Goal: Use online tool/utility: Utilize a website feature to perform a specific function

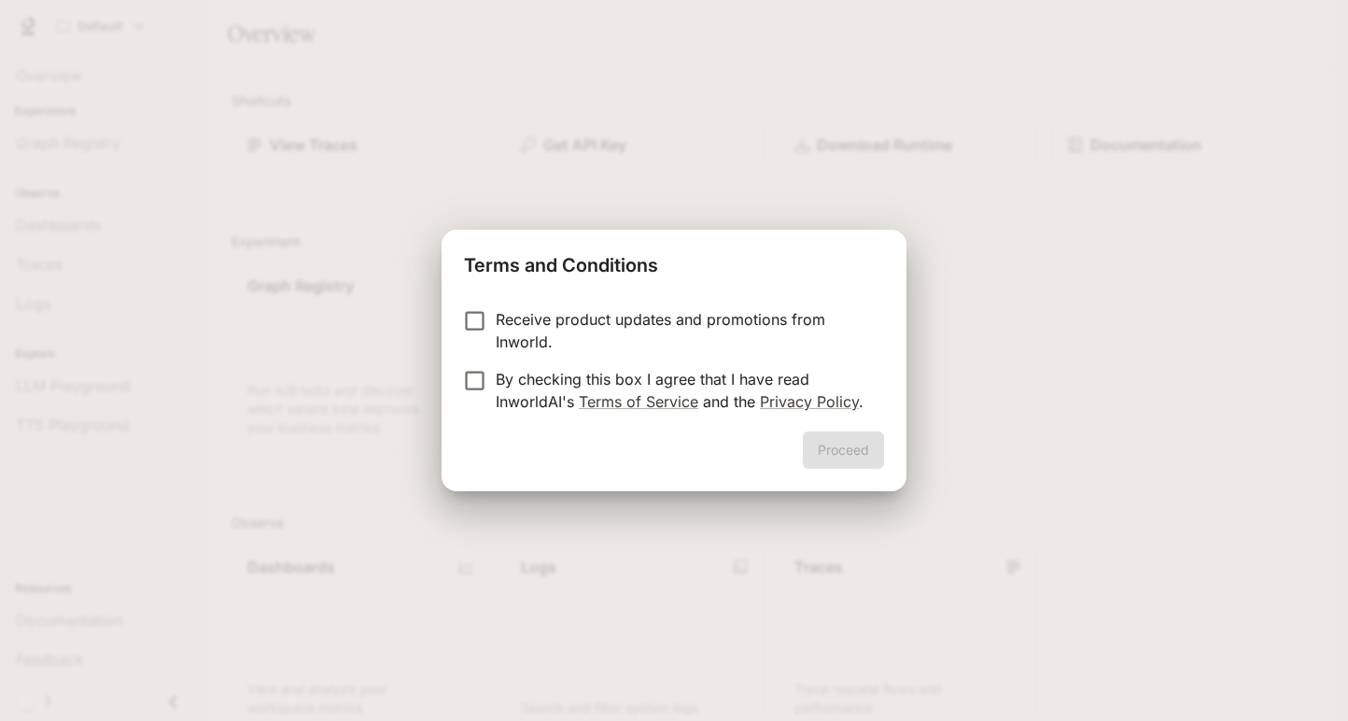
click at [512, 326] on p "Receive product updates and promotions from Inworld." at bounding box center [682, 330] width 373 height 45
click at [475, 361] on form "Receive product updates and promotions from Inworld. By checking this box I agr…" at bounding box center [674, 360] width 420 height 105
click at [838, 453] on button "Proceed" at bounding box center [843, 449] width 81 height 37
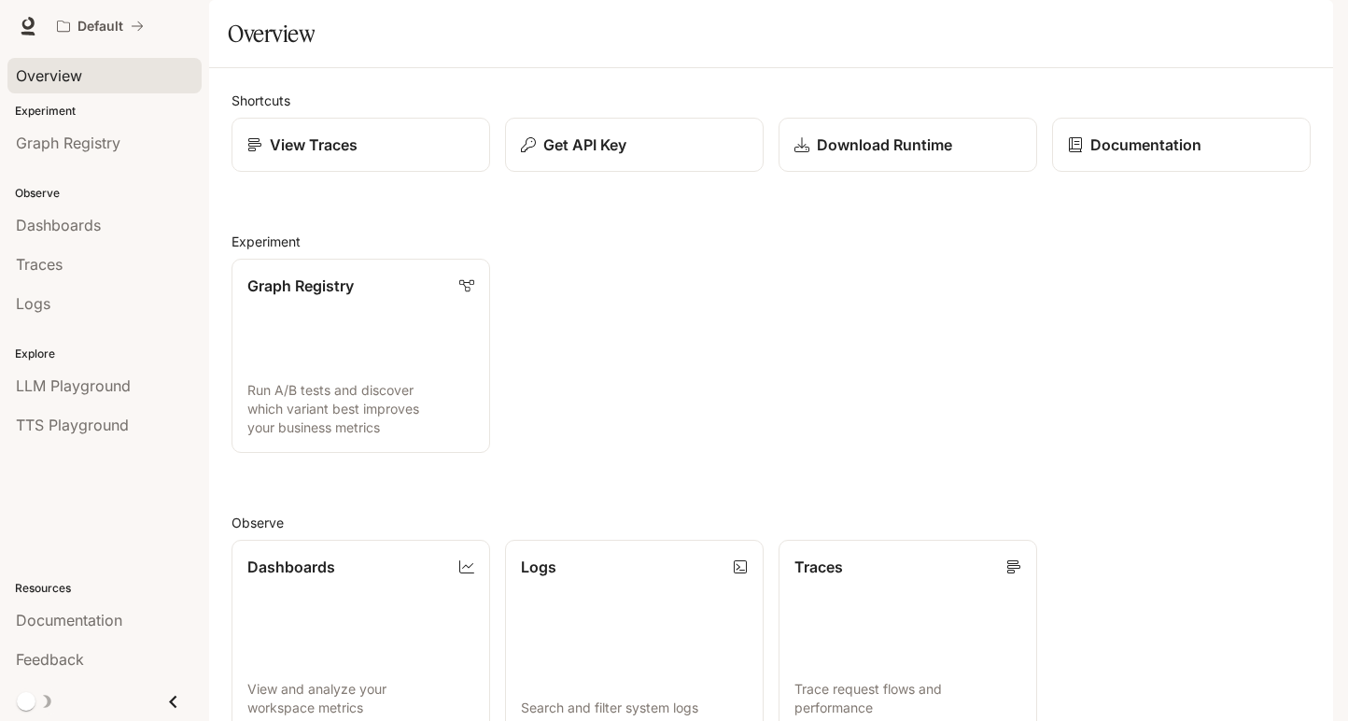
click at [41, 88] on link "Overview" at bounding box center [104, 75] width 194 height 35
click at [39, 125] on link "Graph Registry" at bounding box center [104, 142] width 194 height 35
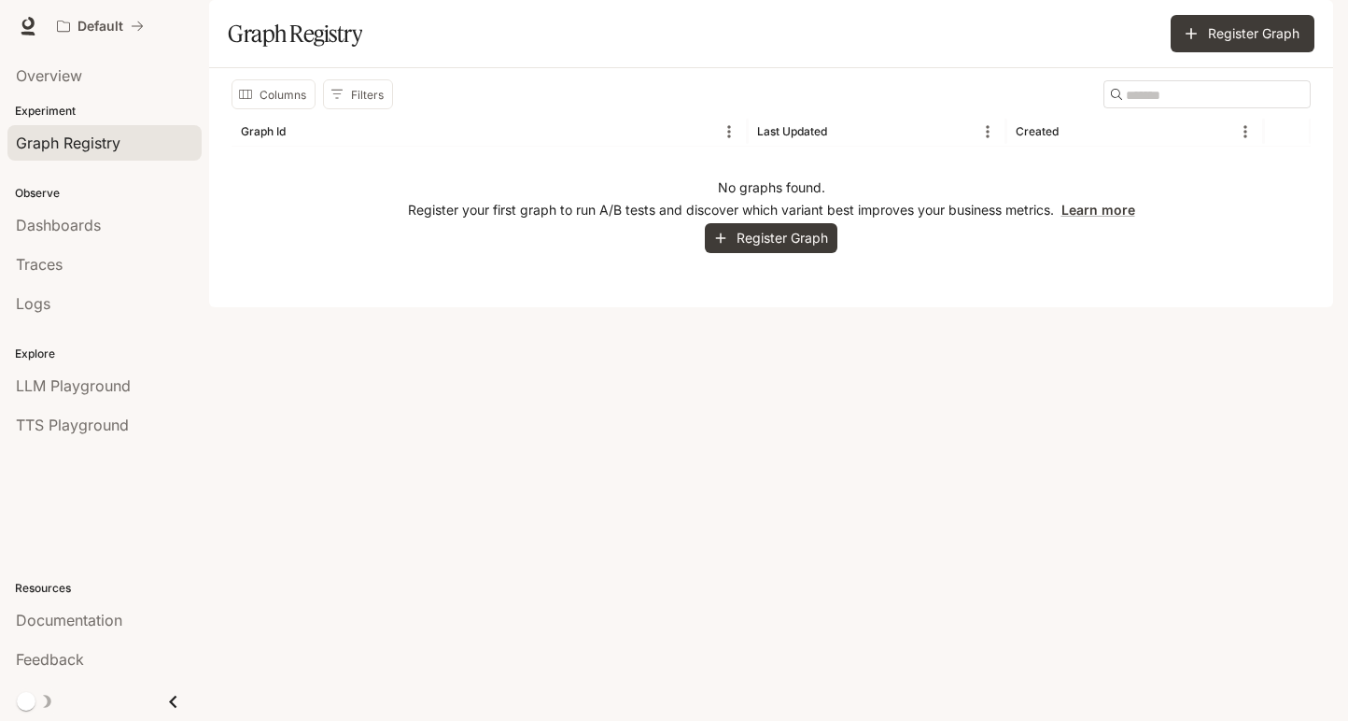
click at [131, 172] on div "Observe Dashboards Traces Logs" at bounding box center [104, 246] width 209 height 161
click at [103, 120] on div "Experiment Graph Registry" at bounding box center [104, 132] width 209 height 67
click at [88, 111] on p "Experiment" at bounding box center [104, 111] width 209 height 17
click at [84, 103] on p "Experiment" at bounding box center [104, 111] width 209 height 17
click at [75, 82] on span "Overview" at bounding box center [49, 75] width 66 height 22
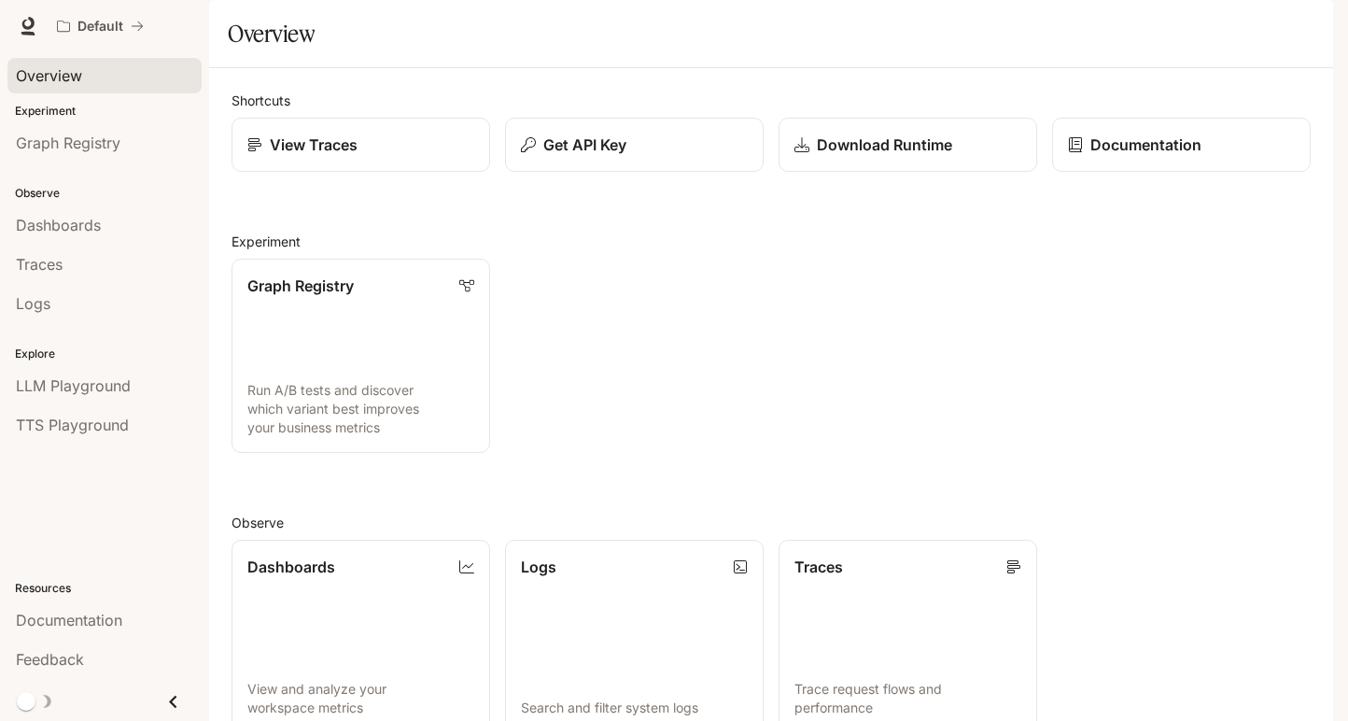
click at [749, 342] on div "Graph Registry Run A/B tests and discover which variant best improves your busi…" at bounding box center [764, 348] width 1094 height 209
click at [50, 399] on link "LLM Playground" at bounding box center [104, 385] width 194 height 35
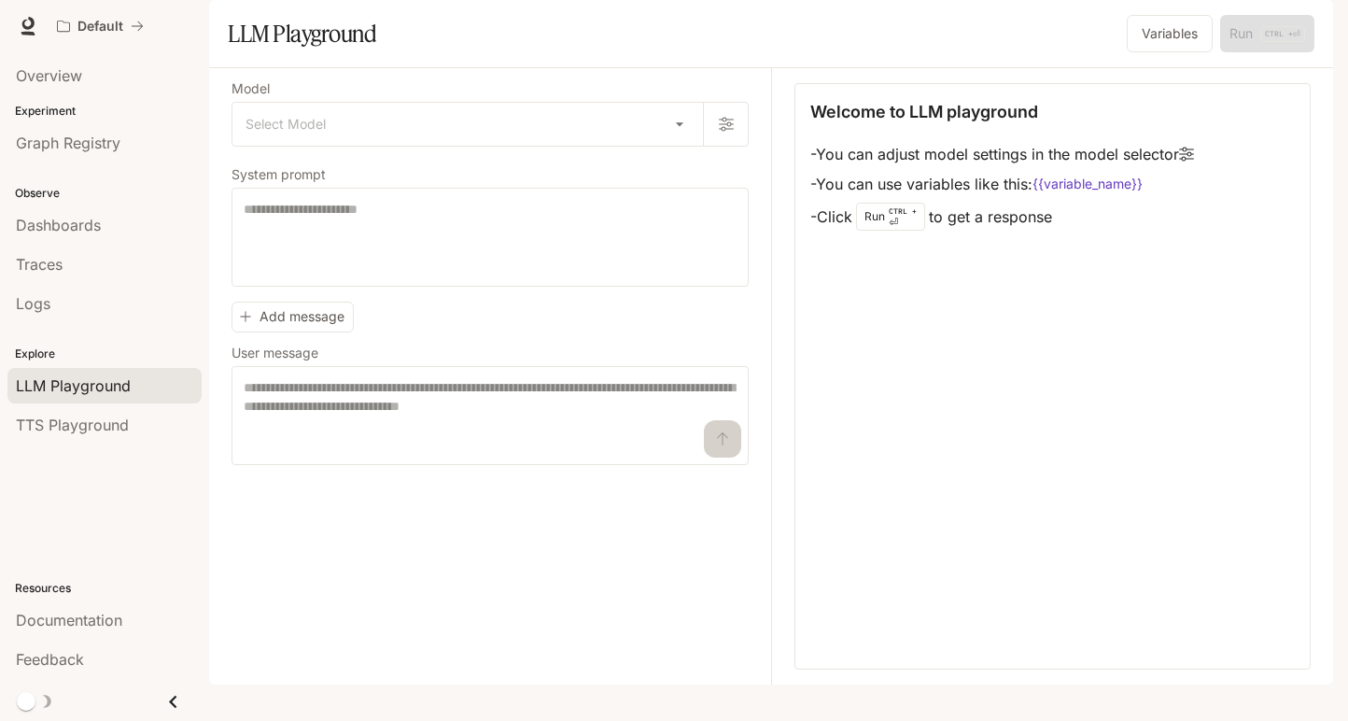
click at [59, 415] on span "TTS Playground" at bounding box center [72, 425] width 113 height 22
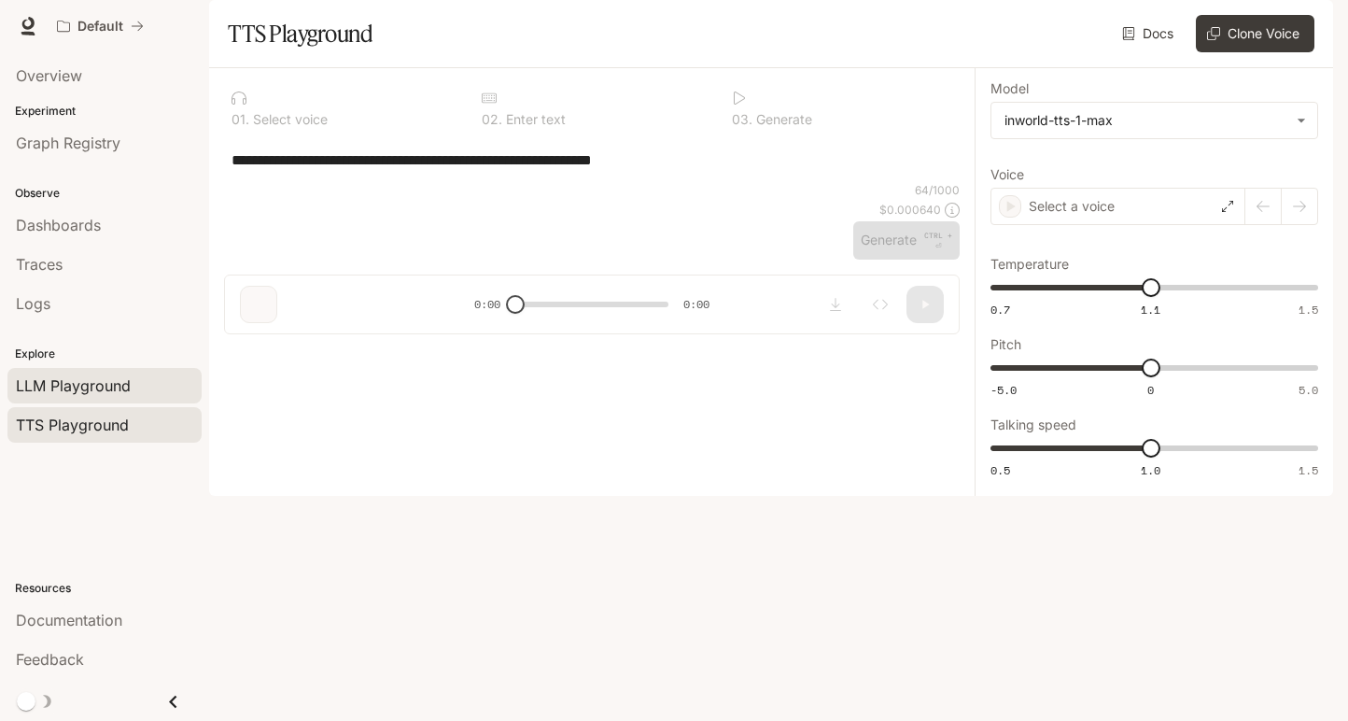
click at [49, 394] on span "LLM Playground" at bounding box center [73, 385] width 115 height 22
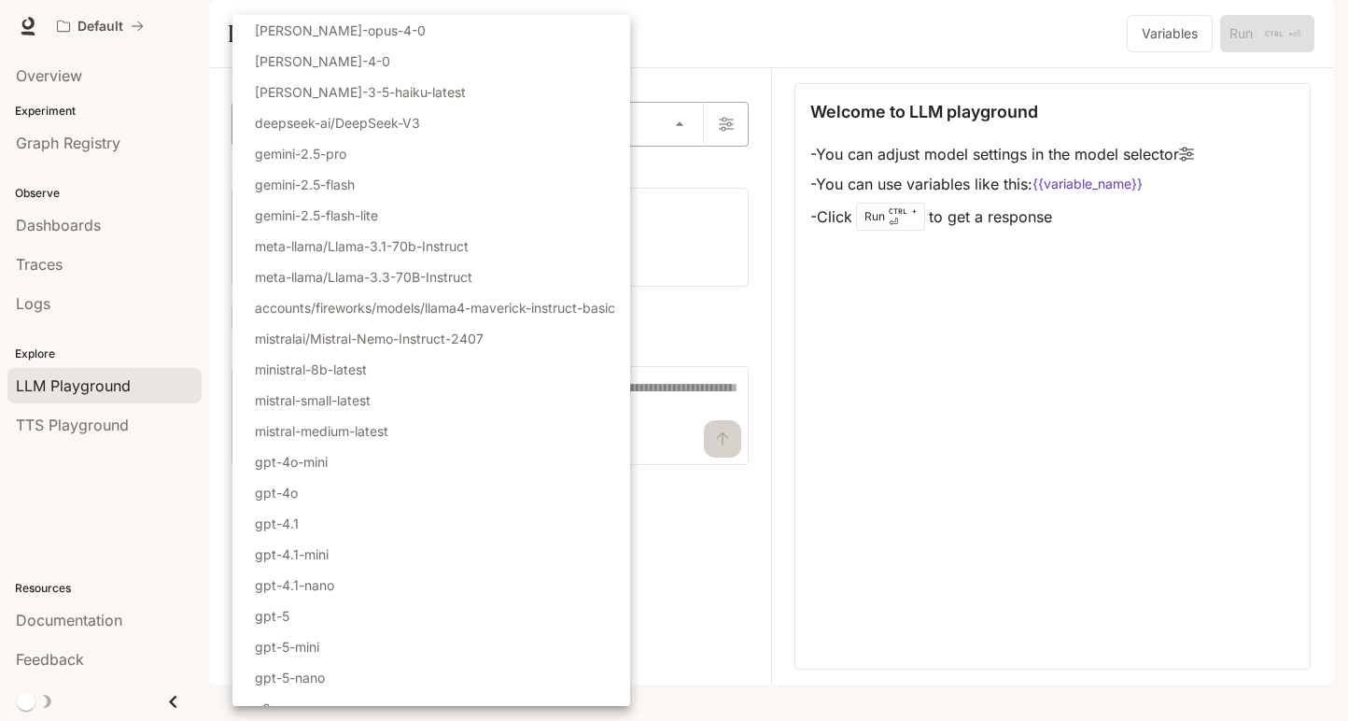
click at [523, 172] on body "Skip to main content Default Documentation Documentation Portal Overview Experi…" at bounding box center [674, 360] width 1348 height 721
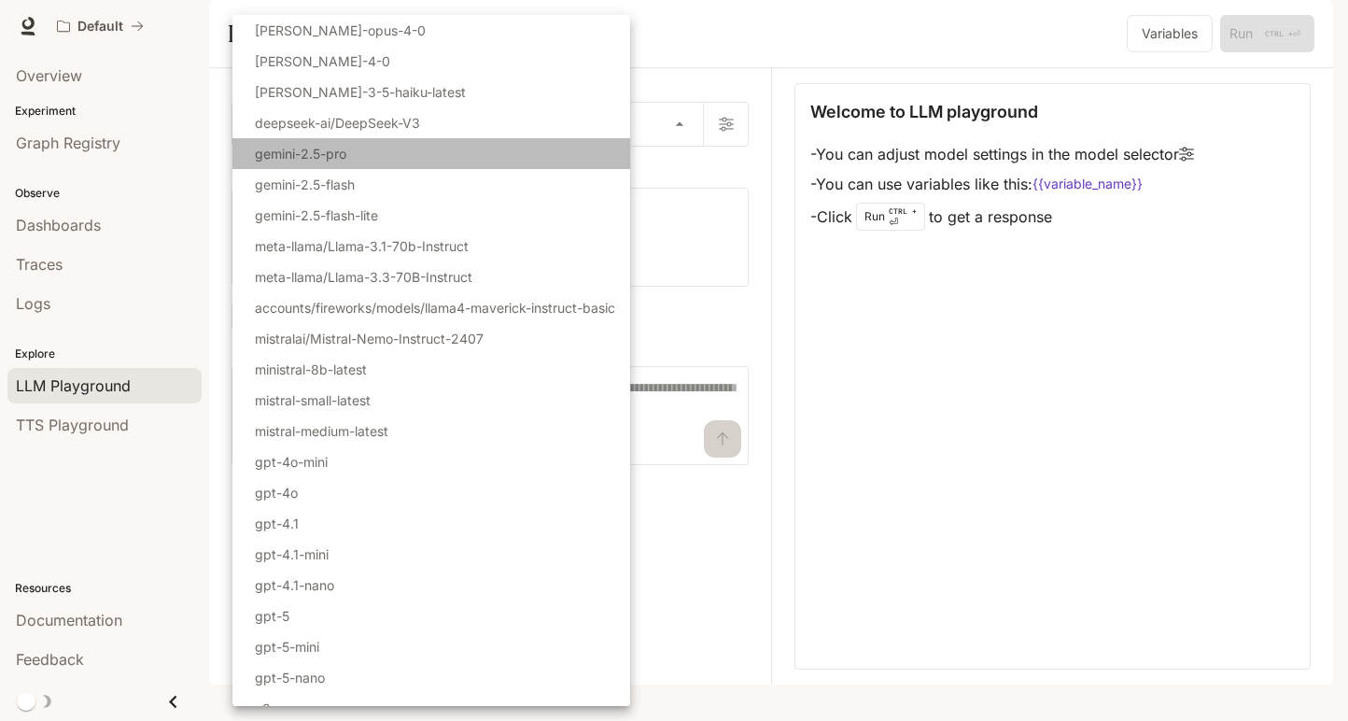
click at [455, 150] on li "gemini-2.5-pro" at bounding box center [431, 153] width 398 height 31
type input "**********"
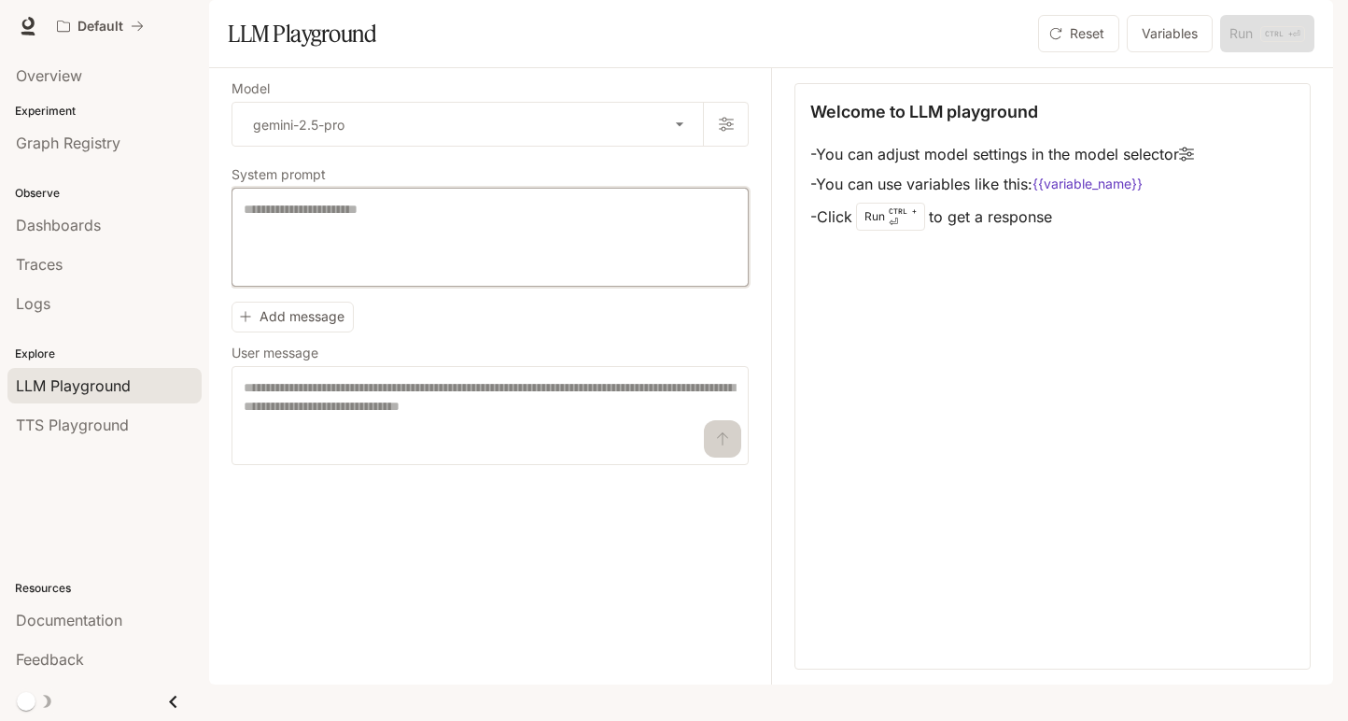
click at [519, 274] on textarea at bounding box center [490, 237] width 493 height 75
click at [414, 270] on textarea at bounding box center [490, 237] width 493 height 75
paste textarea "**********"
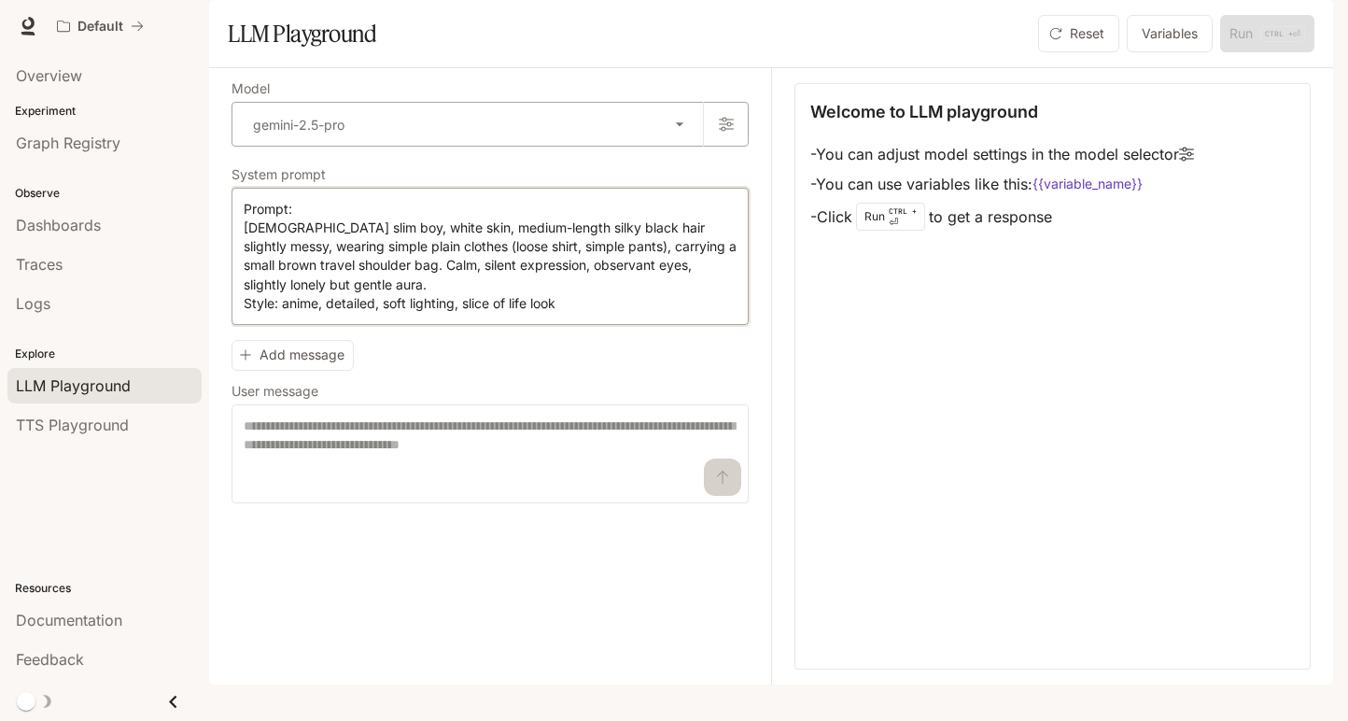
type textarea "**********"
click at [664, 161] on body "**********" at bounding box center [674, 360] width 1348 height 721
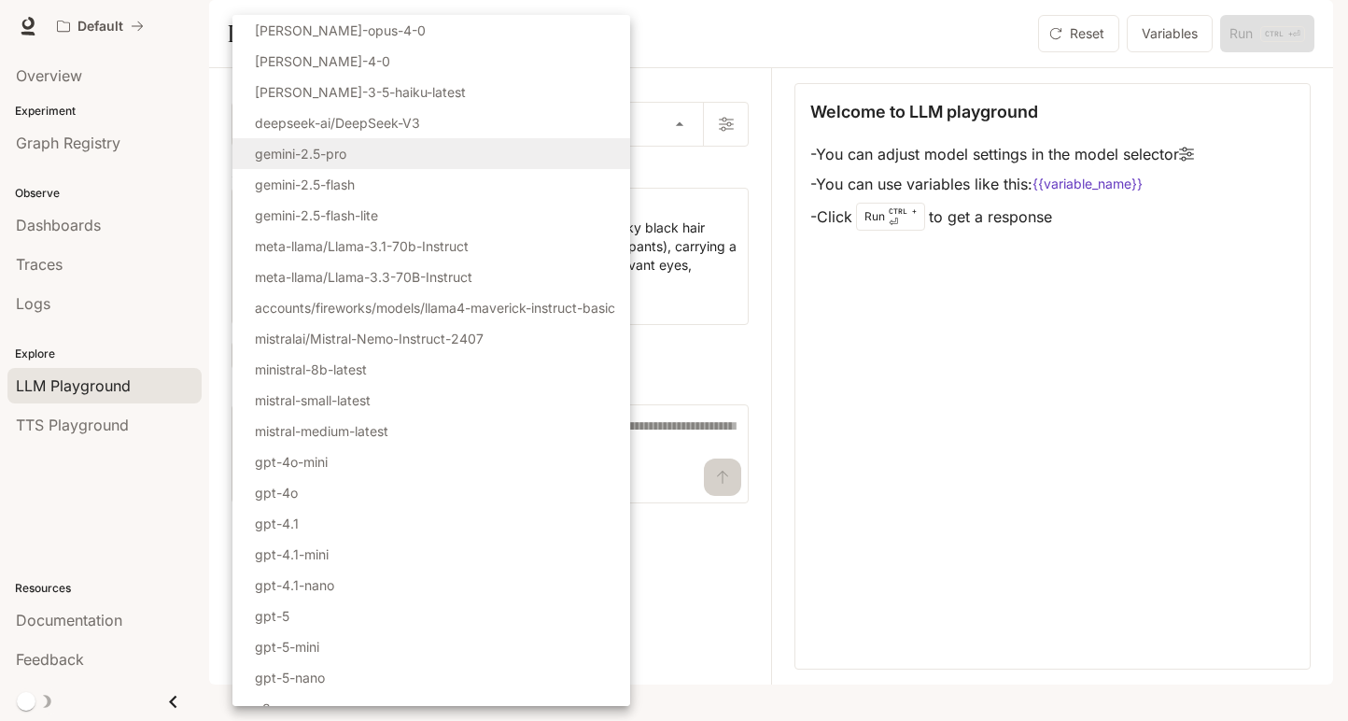
click at [1041, 337] on div at bounding box center [674, 360] width 1348 height 721
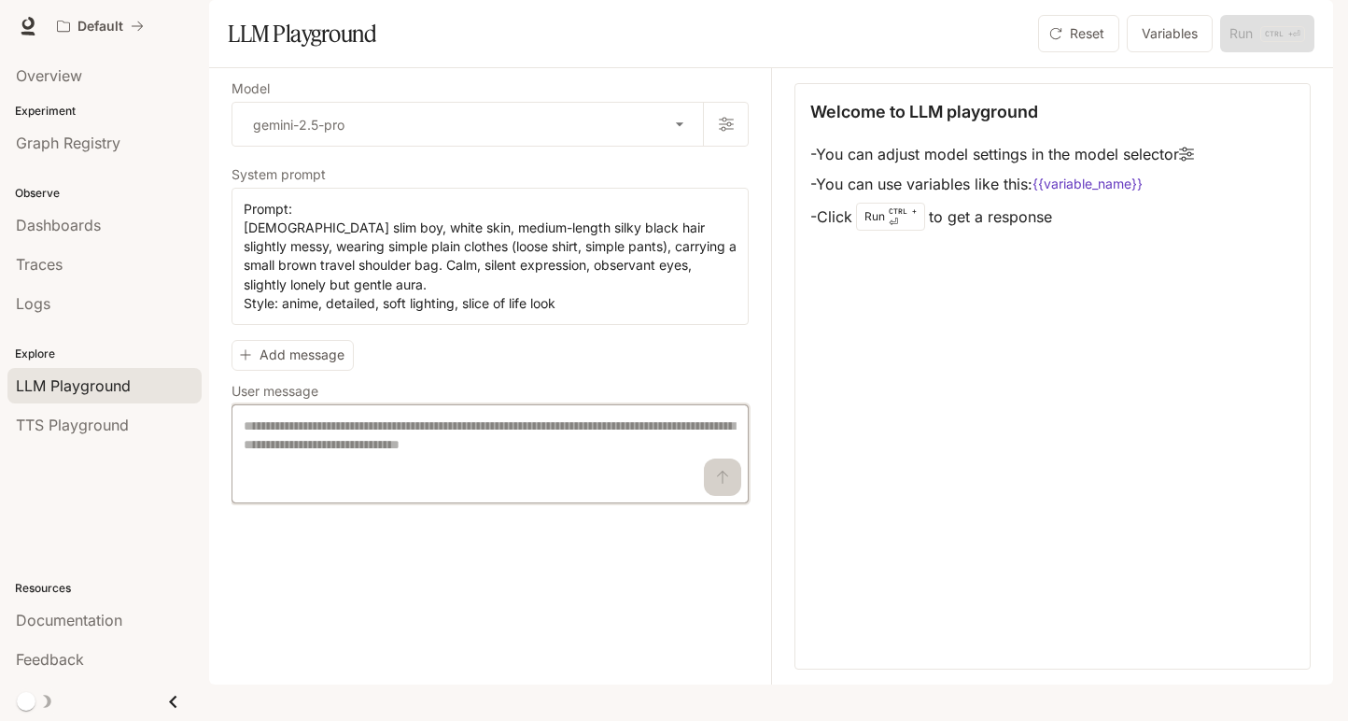
click at [710, 491] on textarea at bounding box center [490, 453] width 493 height 75
click at [661, 491] on textarea at bounding box center [490, 453] width 493 height 75
paste textarea "**********"
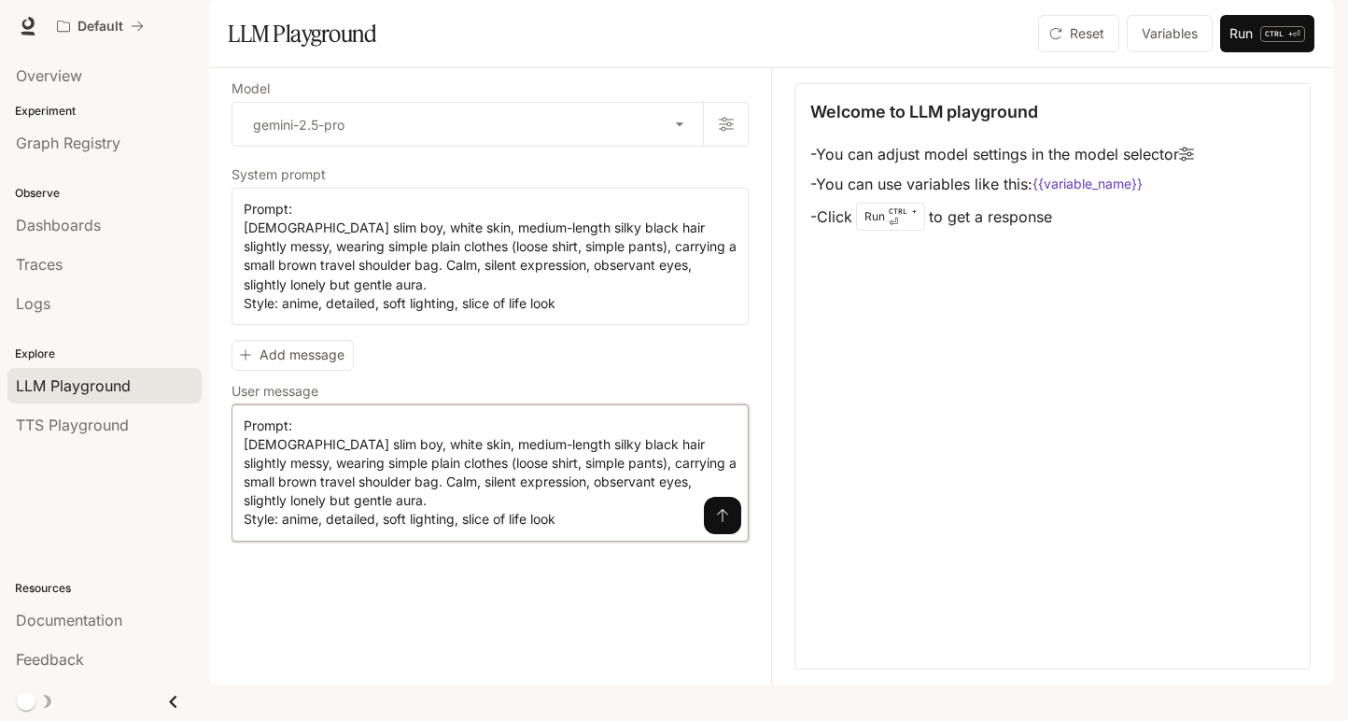
type textarea "**********"
click at [726, 523] on icon "submit" at bounding box center [722, 515] width 15 height 15
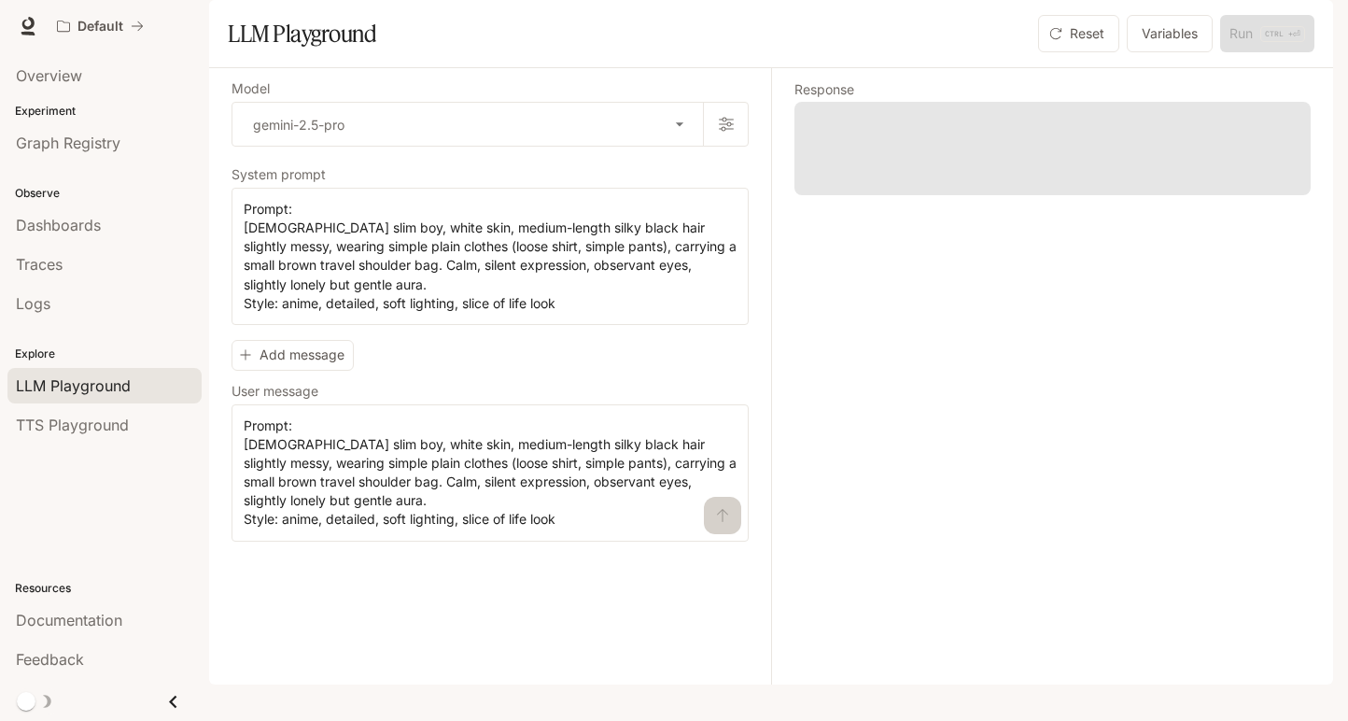
click at [957, 195] on span at bounding box center [1052, 148] width 516 height 93
click at [92, 92] on link "Overview" at bounding box center [104, 75] width 194 height 35
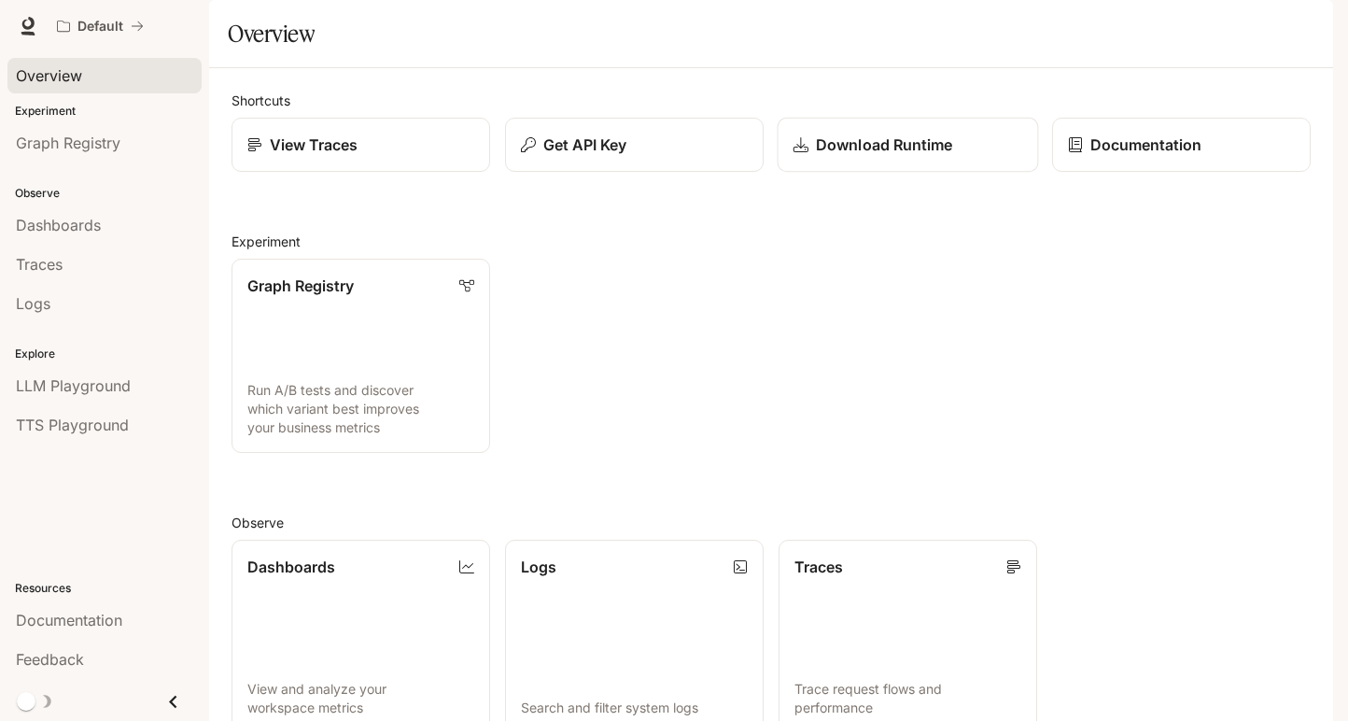
click at [824, 173] on link "Download Runtime" at bounding box center [908, 145] width 261 height 55
click at [93, 429] on span "TTS Playground" at bounding box center [72, 425] width 113 height 22
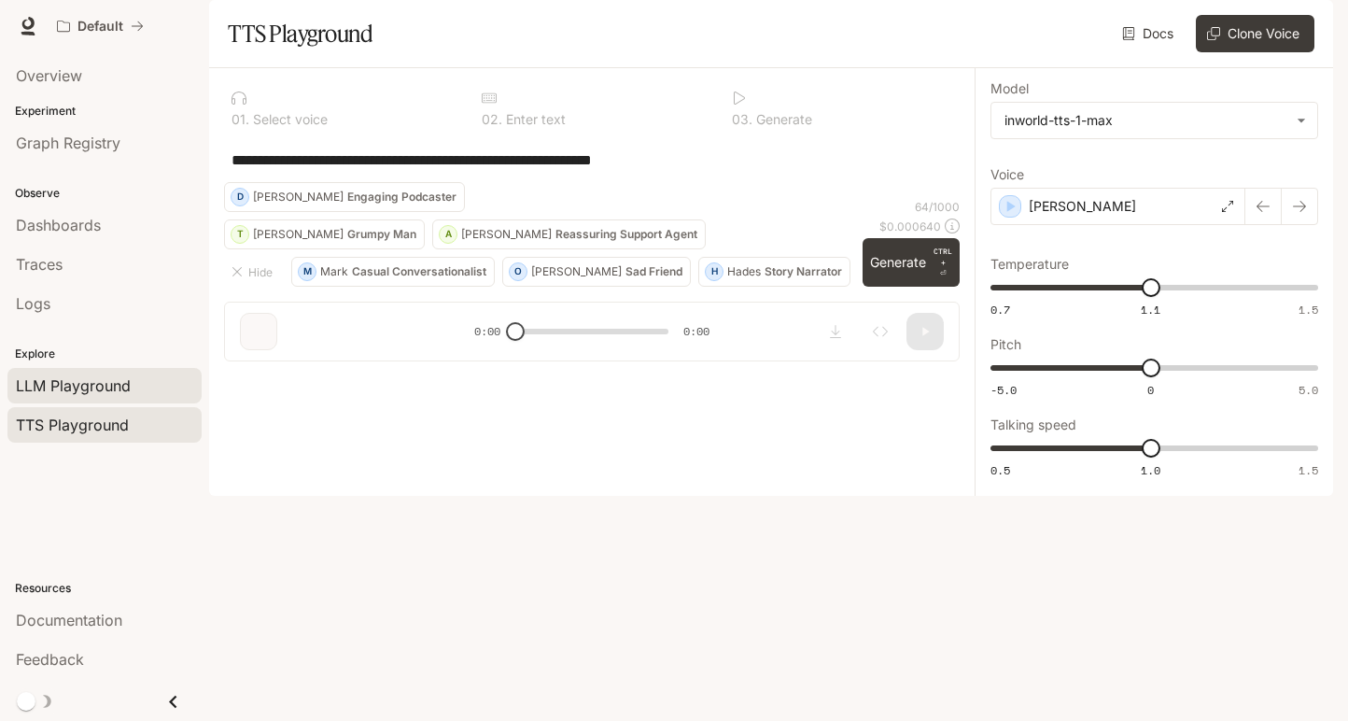
click at [90, 400] on link "LLM Playground" at bounding box center [104, 385] width 194 height 35
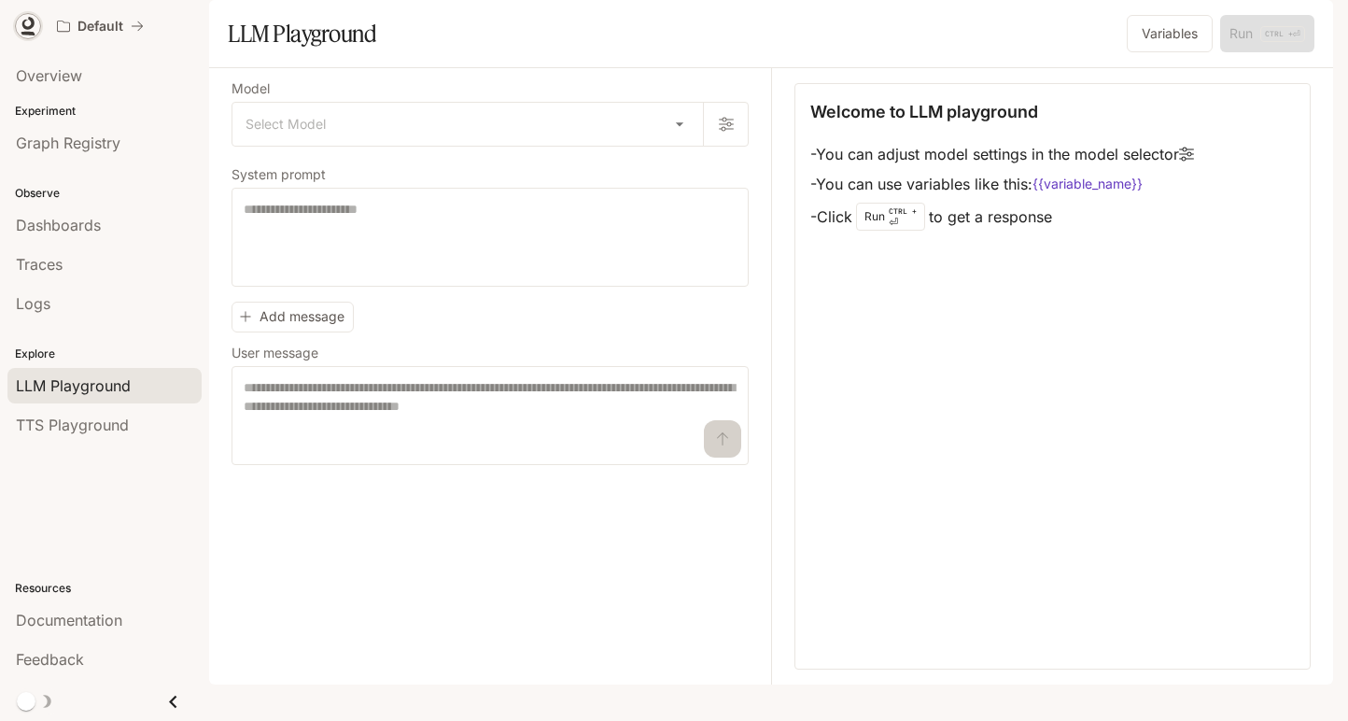
click at [26, 29] on icon at bounding box center [28, 23] width 12 height 13
